Goal: Find contact information: Obtain details needed to contact an individual or organization

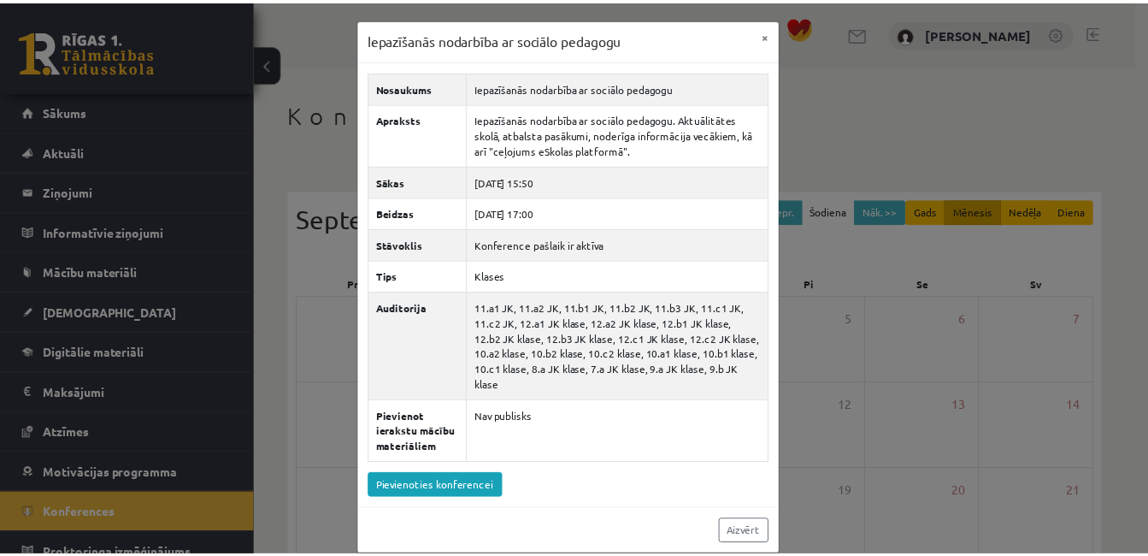
scroll to position [255, 0]
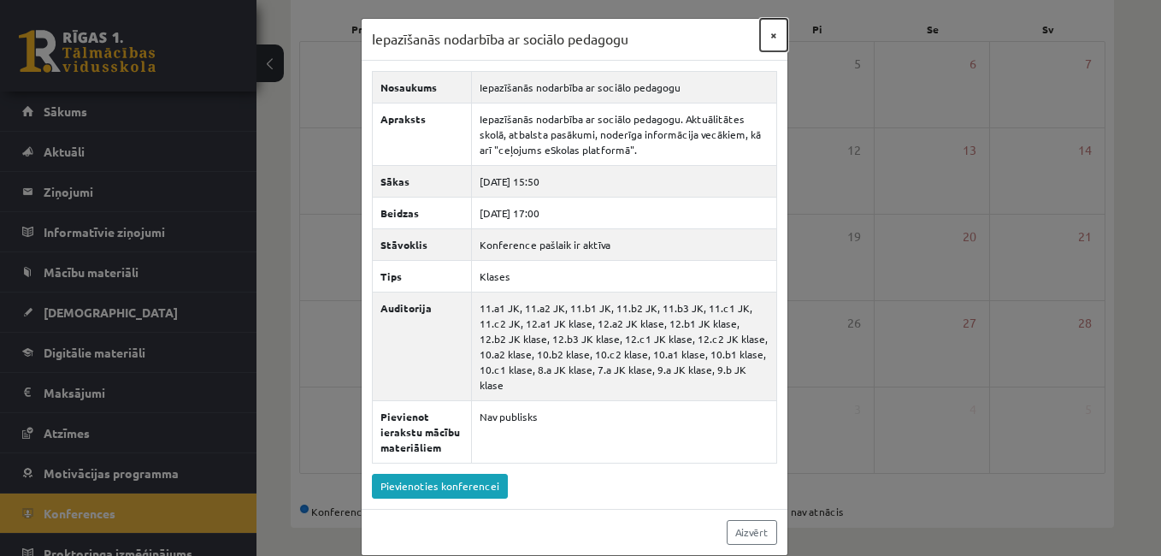
click at [760, 35] on button "×" at bounding box center [773, 35] width 27 height 32
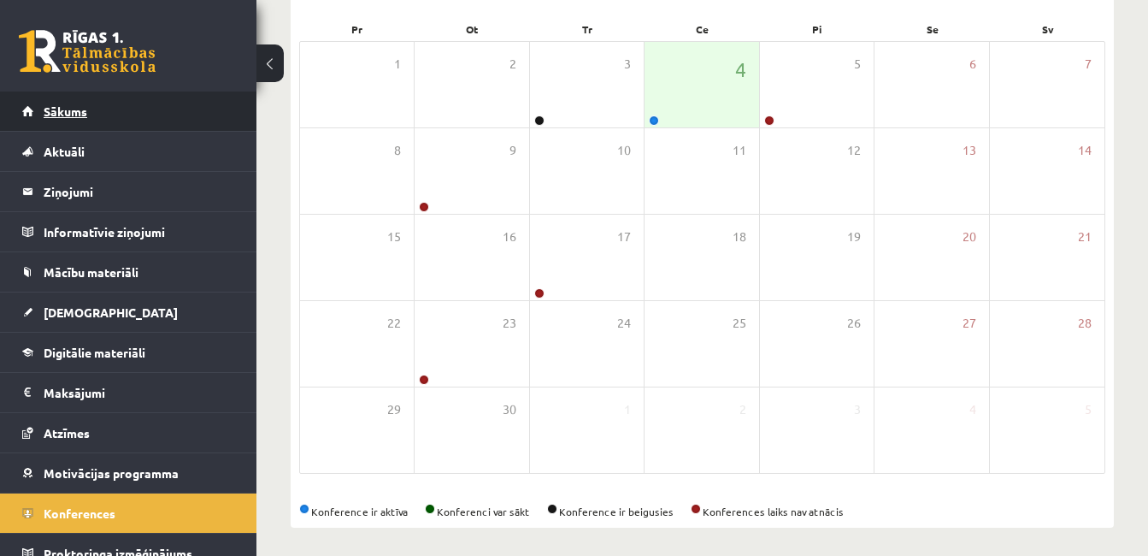
click at [90, 115] on link "Sākums" at bounding box center [128, 110] width 213 height 39
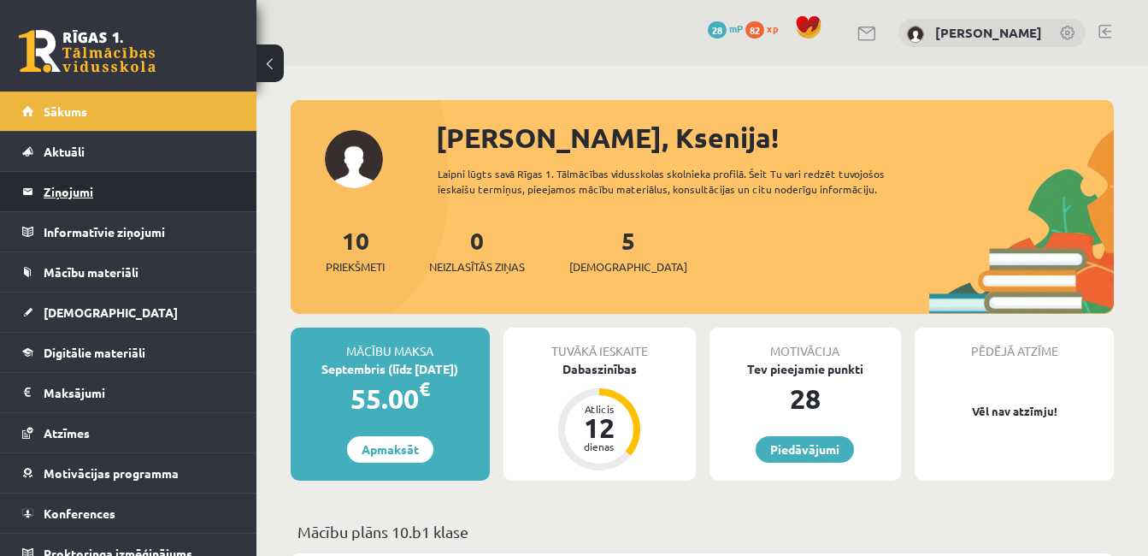
click at [84, 193] on legend "Ziņojumi 0" at bounding box center [139, 191] width 191 height 39
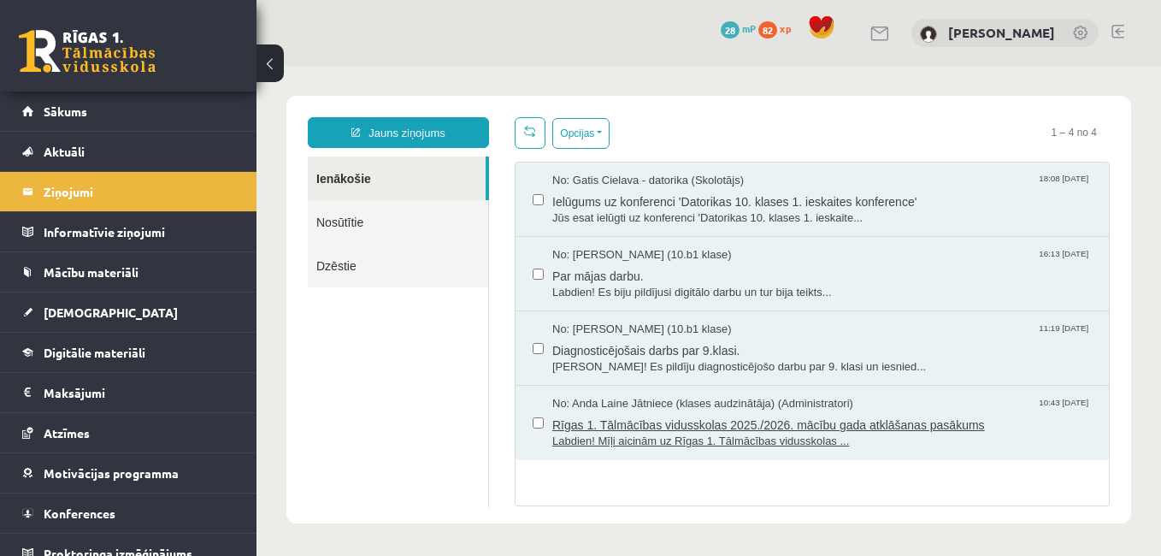
click at [780, 426] on span "Rīgas 1. Tālmācības vidusskolas 2025./2026. mācību gada atklāšanas pasākums" at bounding box center [821, 422] width 539 height 21
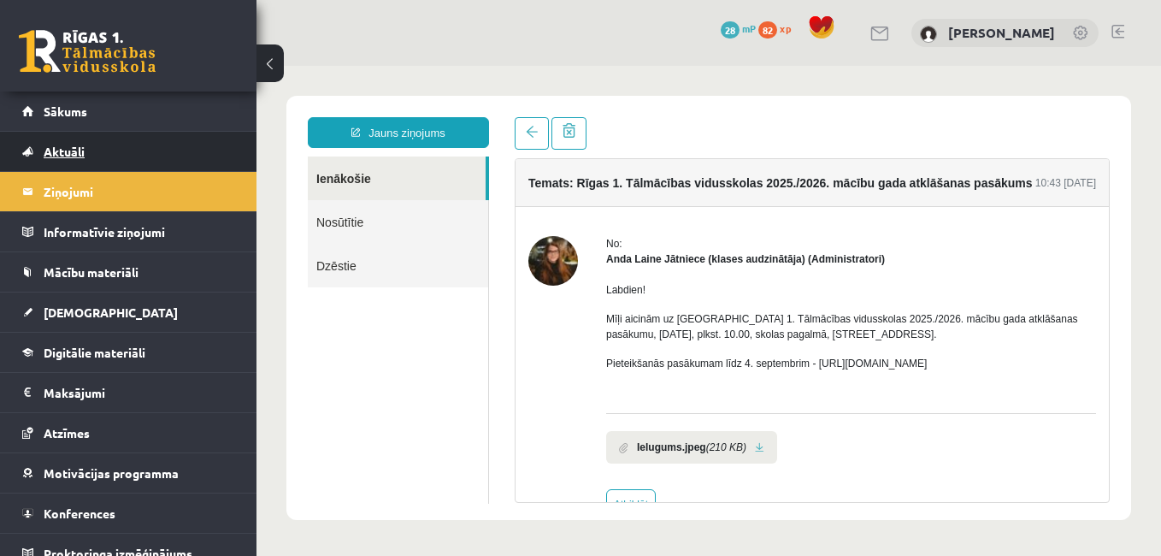
click at [80, 156] on span "Aktuāli" at bounding box center [64, 151] width 41 height 15
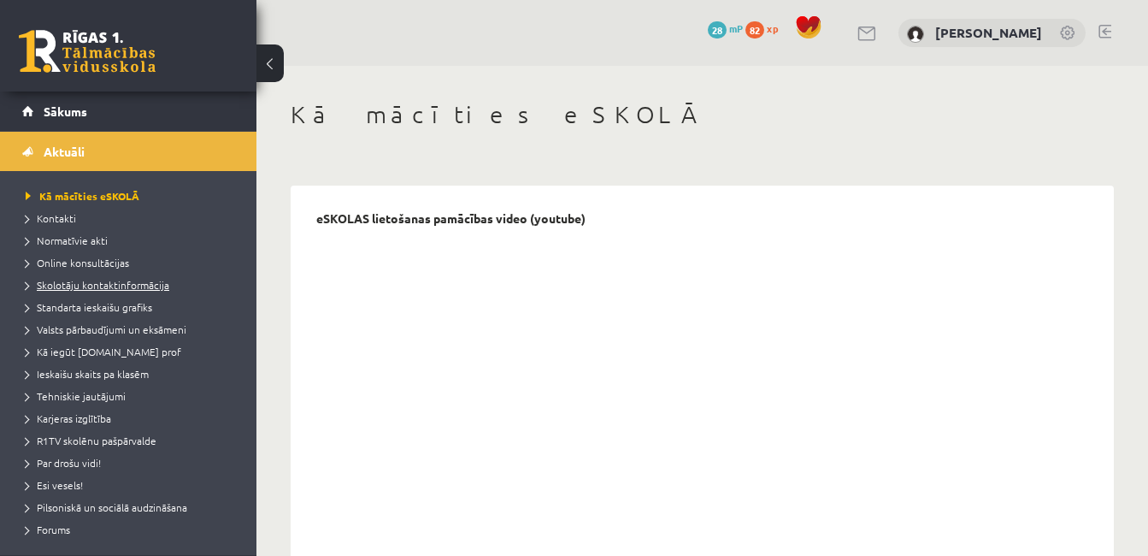
click at [98, 283] on span "Skolotāju kontaktinformācija" at bounding box center [98, 285] width 144 height 14
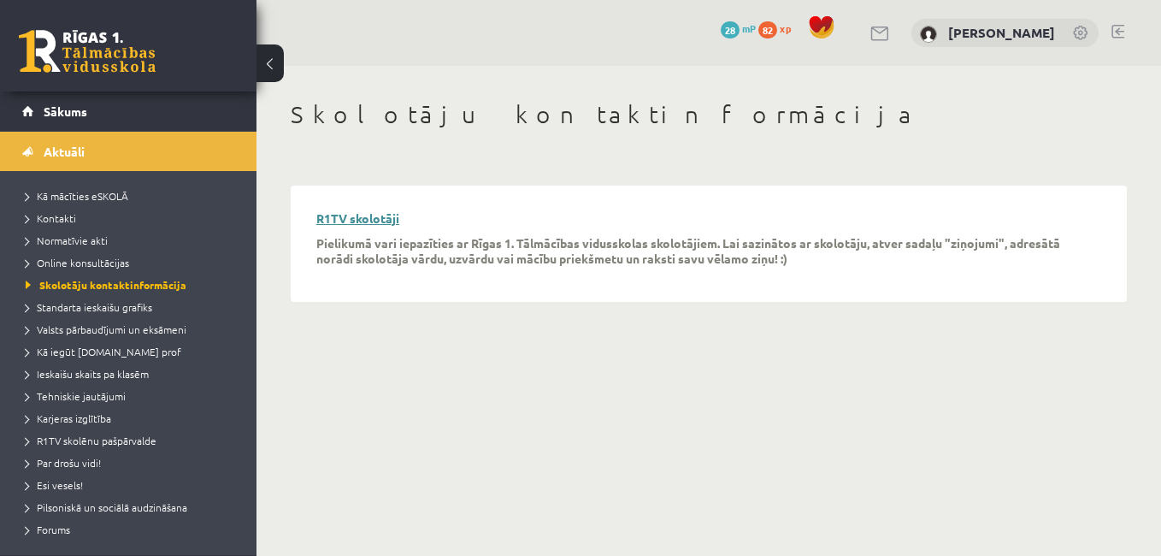
click at [385, 219] on link "R1TV skolotāji" at bounding box center [357, 217] width 83 height 15
click at [380, 224] on link "R1TV skolotāji" at bounding box center [357, 217] width 83 height 15
click at [72, 112] on span "Sākums" at bounding box center [66, 110] width 44 height 15
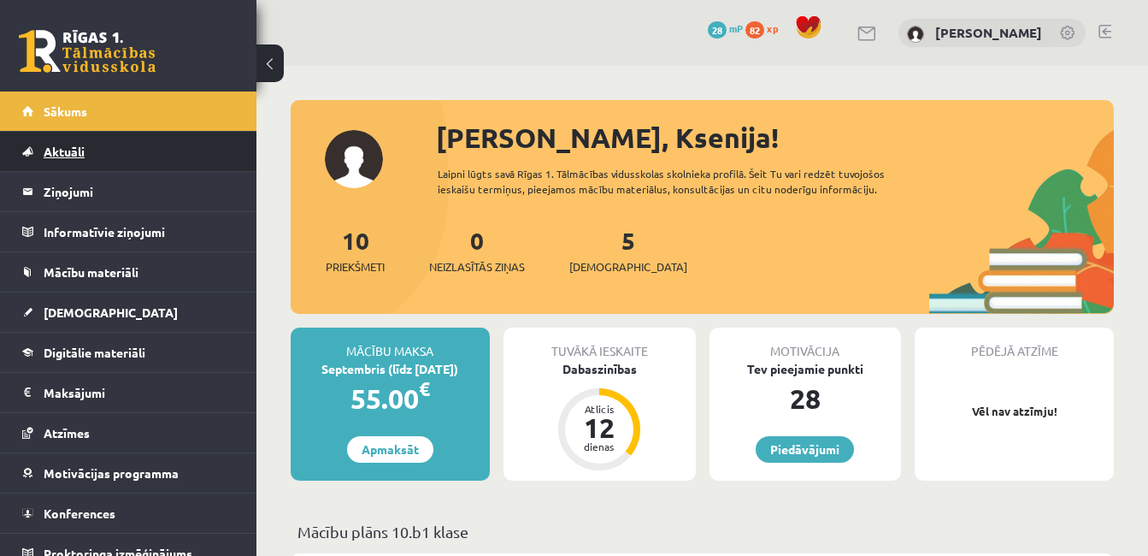
click at [75, 147] on span "Aktuāli" at bounding box center [64, 151] width 41 height 15
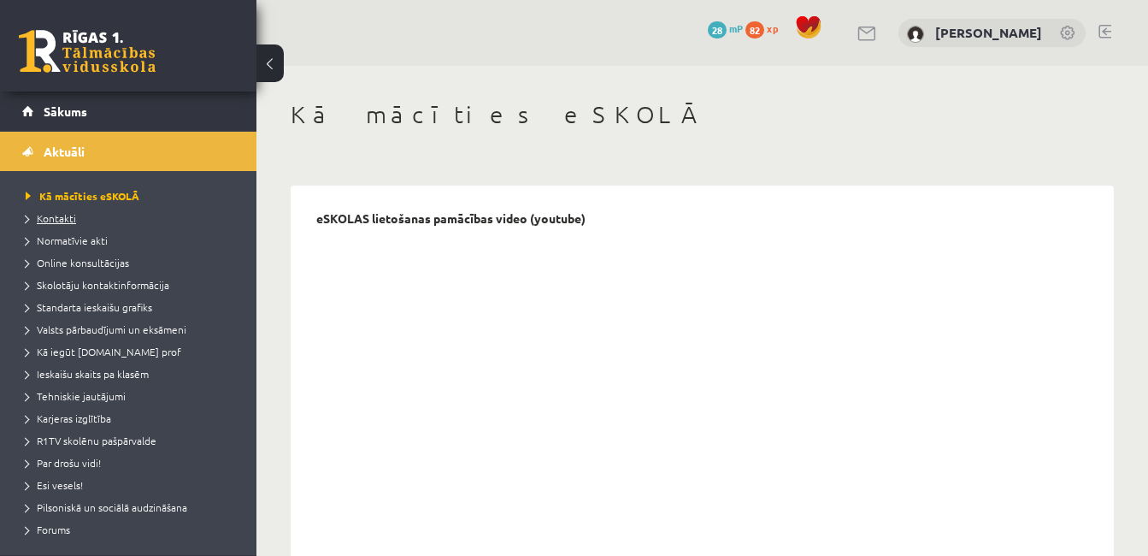
click at [73, 224] on link "Kontakti" at bounding box center [133, 217] width 214 height 15
